Goal: Task Accomplishment & Management: Manage account settings

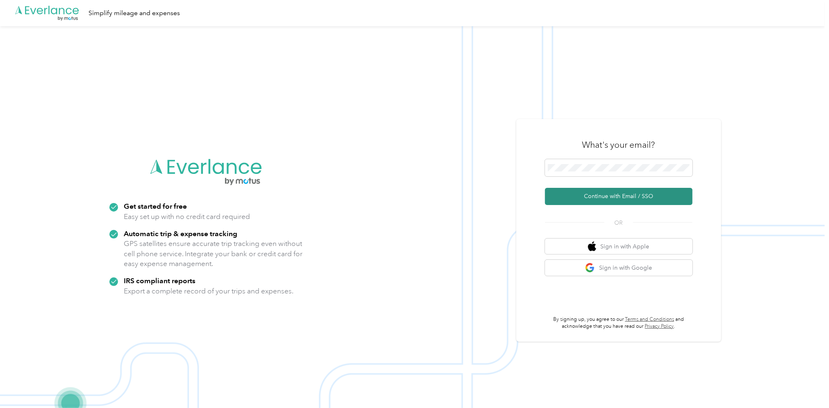
click at [623, 200] on button "Continue with Email / SSO" at bounding box center [618, 196] width 147 height 17
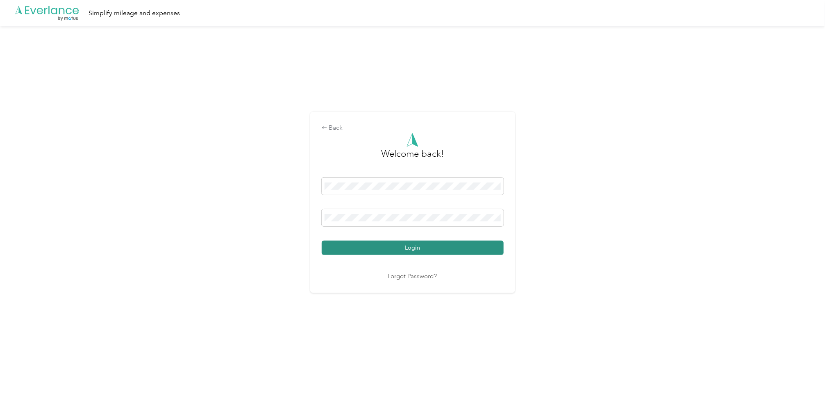
click at [423, 247] on button "Login" at bounding box center [413, 248] width 182 height 14
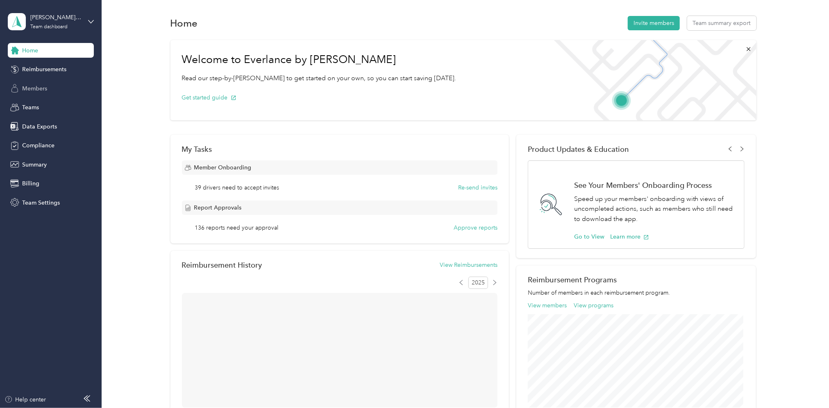
click at [41, 90] on span "Members" at bounding box center [34, 88] width 25 height 9
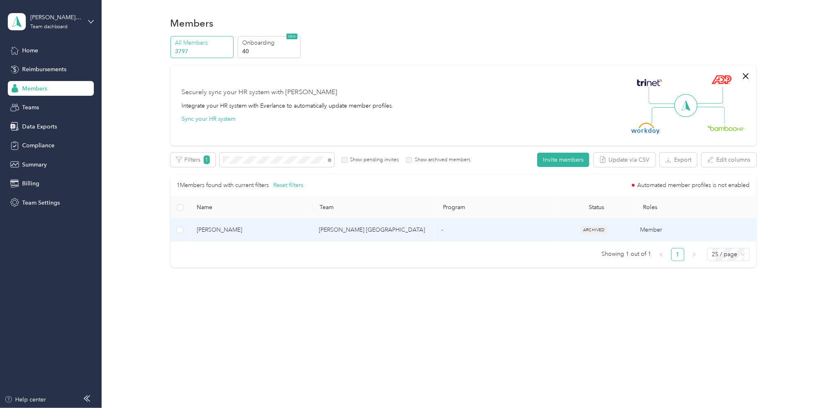
click at [345, 233] on td "[PERSON_NAME] [GEOGRAPHIC_DATA]" at bounding box center [373, 230] width 123 height 23
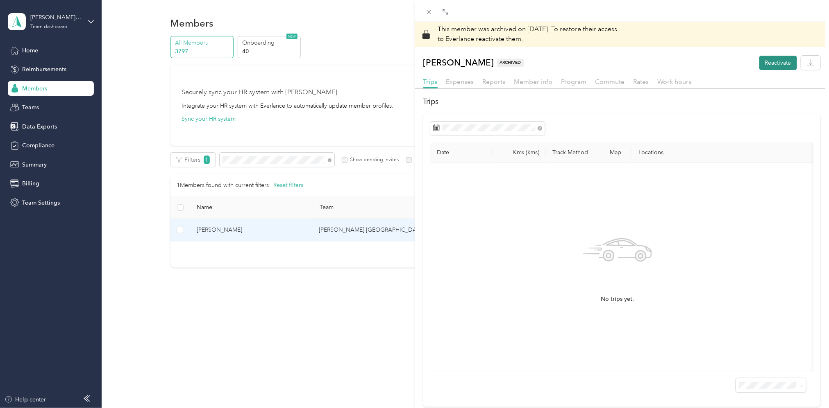
click at [775, 64] on button "Reactivate" at bounding box center [778, 63] width 38 height 14
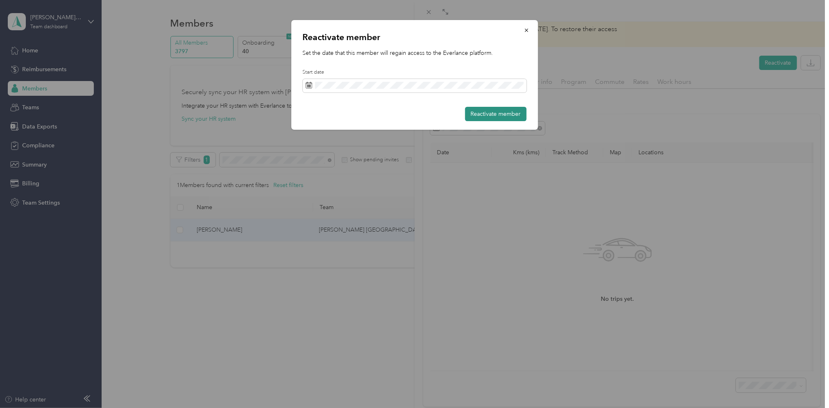
click at [493, 114] on button "Reactivate member" at bounding box center [495, 114] width 61 height 14
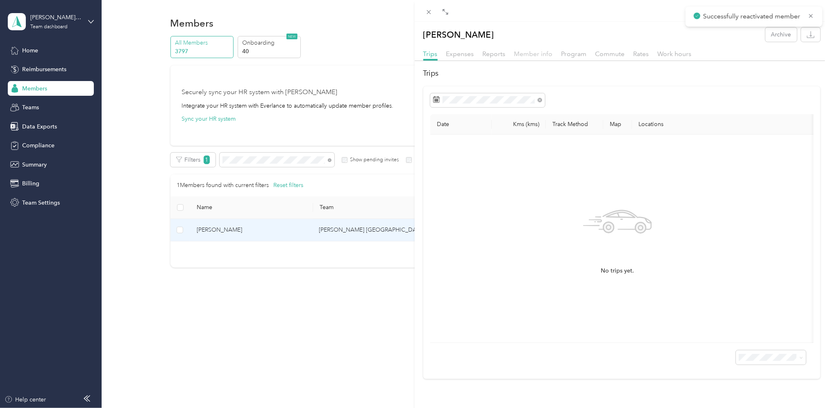
click at [527, 53] on span "Member info" at bounding box center [533, 54] width 39 height 8
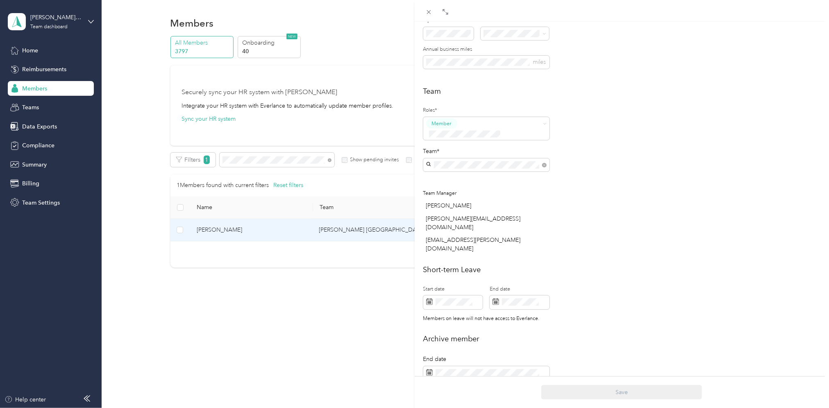
scroll to position [54, 0]
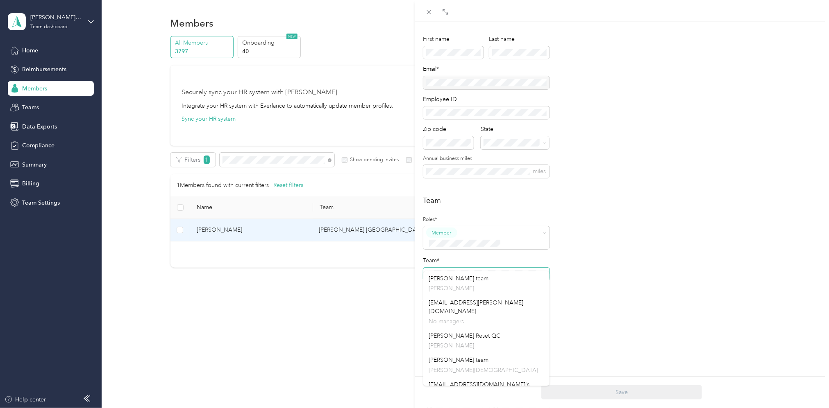
click at [430, 268] on span at bounding box center [486, 274] width 126 height 13
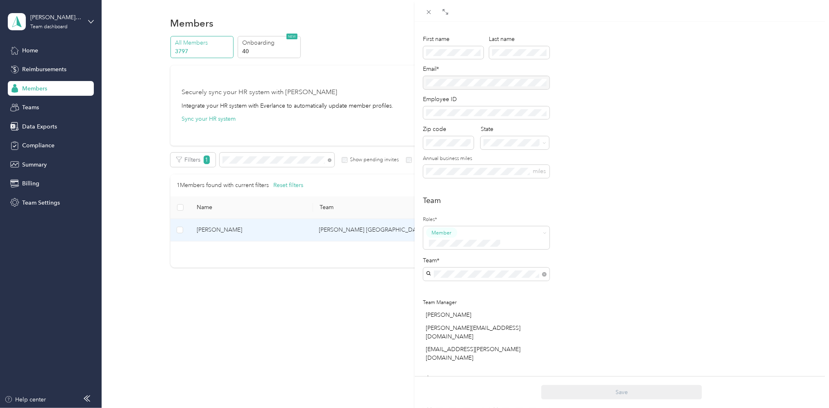
click at [453, 326] on p "[PERSON_NAME]" at bounding box center [486, 330] width 115 height 9
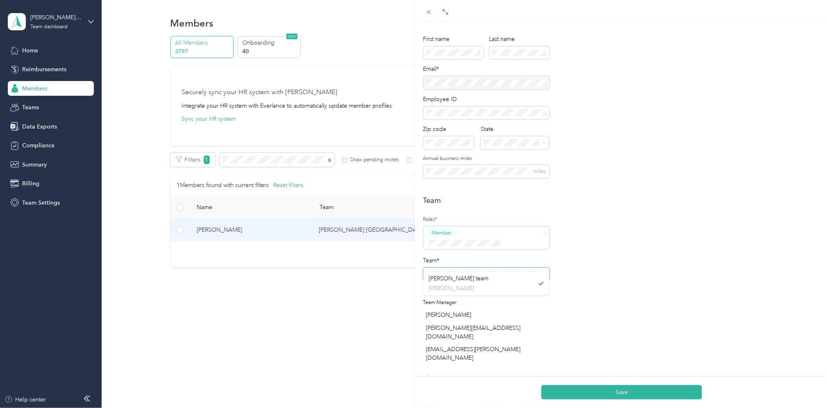
click at [430, 268] on span at bounding box center [486, 274] width 126 height 13
click at [445, 312] on p "[PERSON_NAME]" at bounding box center [486, 310] width 115 height 9
click at [626, 395] on button "Save" at bounding box center [621, 393] width 161 height 14
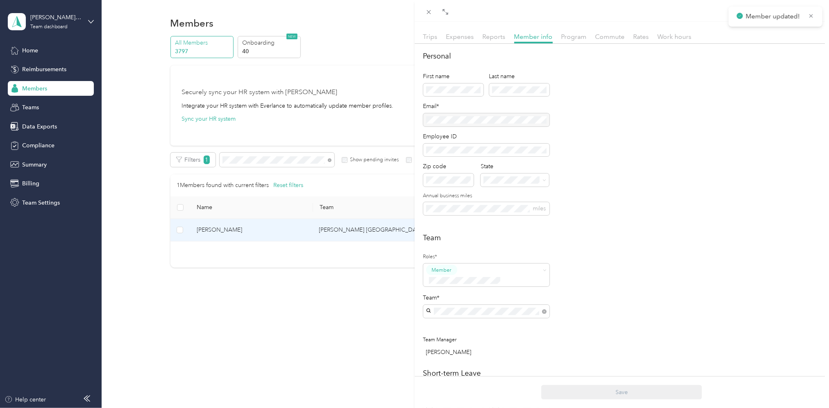
scroll to position [0, 0]
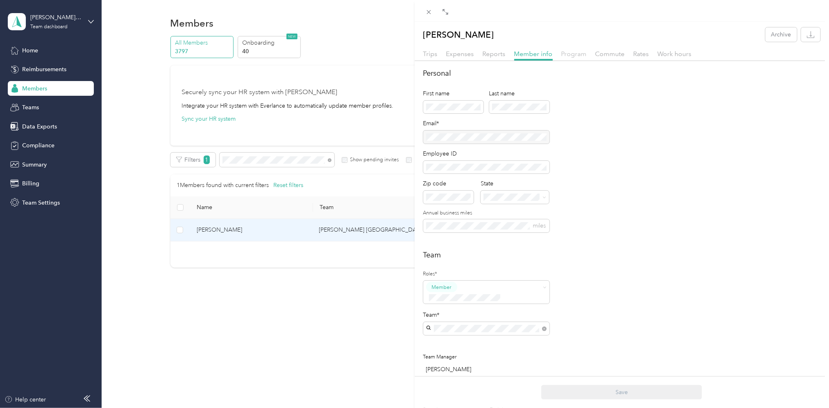
click at [577, 57] on span "Program" at bounding box center [573, 54] width 25 height 8
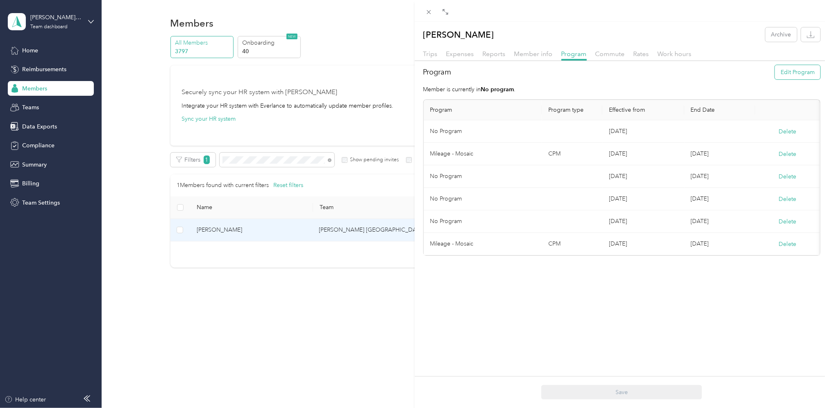
click at [790, 69] on button "Edit Program" at bounding box center [797, 72] width 45 height 14
click at [467, 181] on li "Mileage - Mosaic (CPM)" at bounding box center [481, 176] width 103 height 14
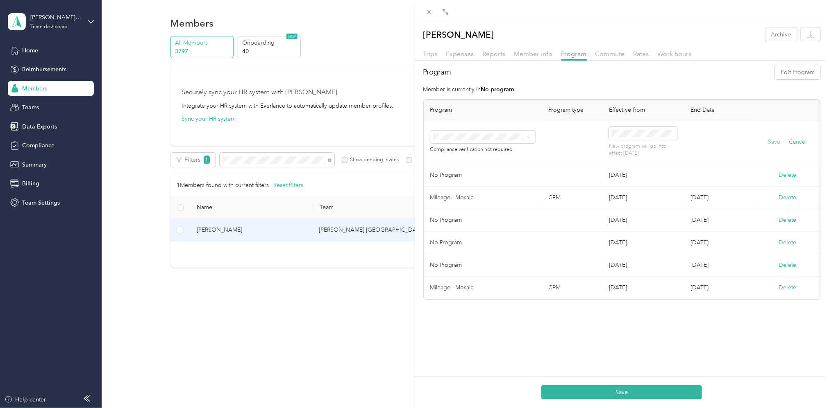
click at [768, 141] on button "Save" at bounding box center [774, 142] width 12 height 9
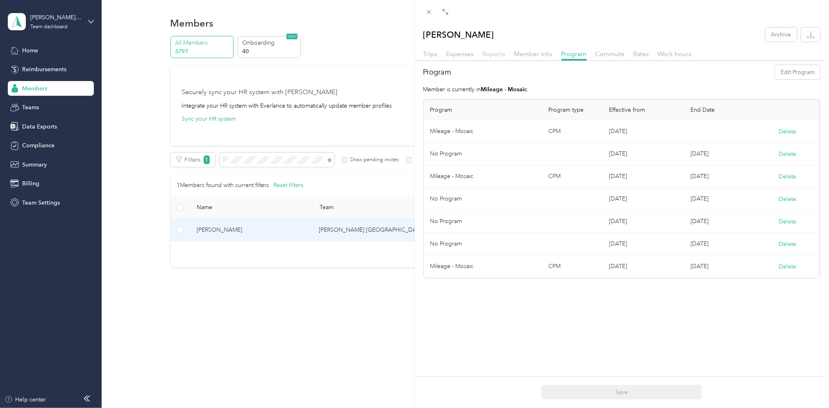
click at [500, 52] on span "Reports" at bounding box center [494, 54] width 23 height 8
